Goal: Use online tool/utility

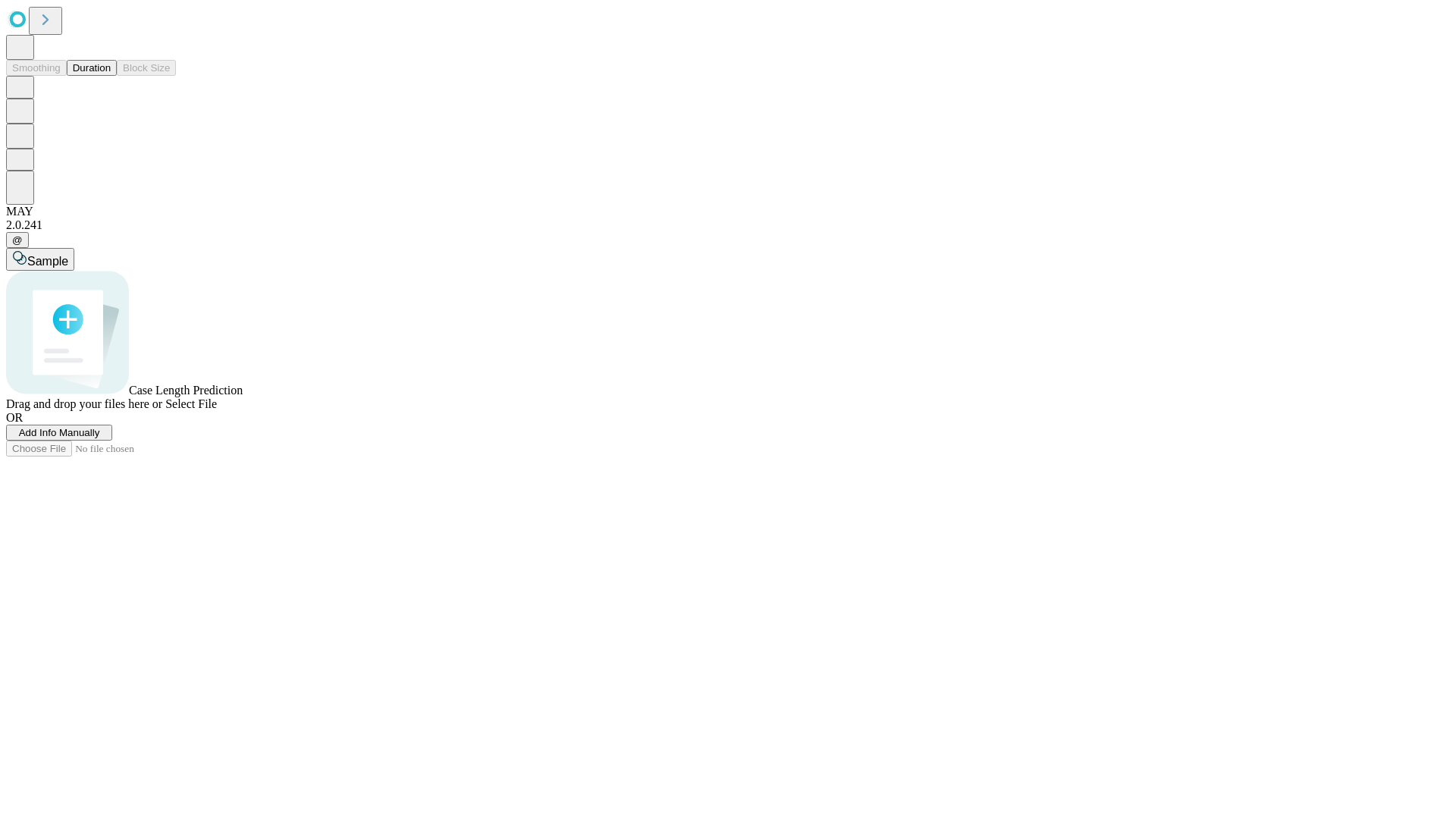
click at [110, 76] on button "Duration" at bounding box center [92, 68] width 50 height 16
click at [217, 410] on span "Select File" at bounding box center [192, 403] width 52 height 13
